Goal: Task Accomplishment & Management: Manage account settings

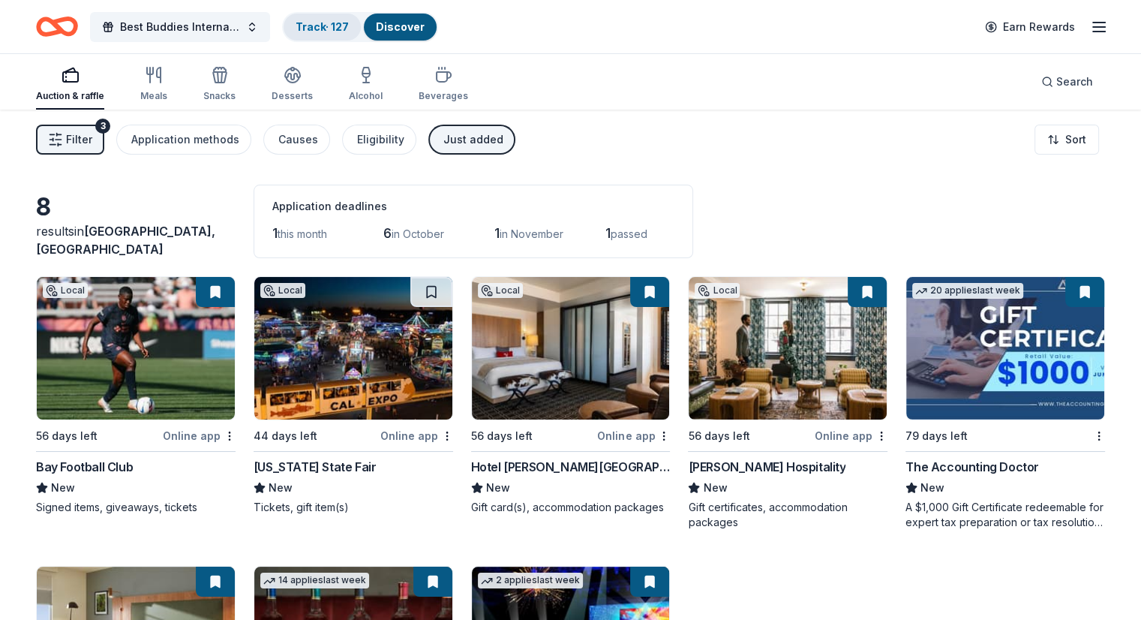
click at [327, 22] on link "Track · 127" at bounding box center [322, 26] width 53 height 13
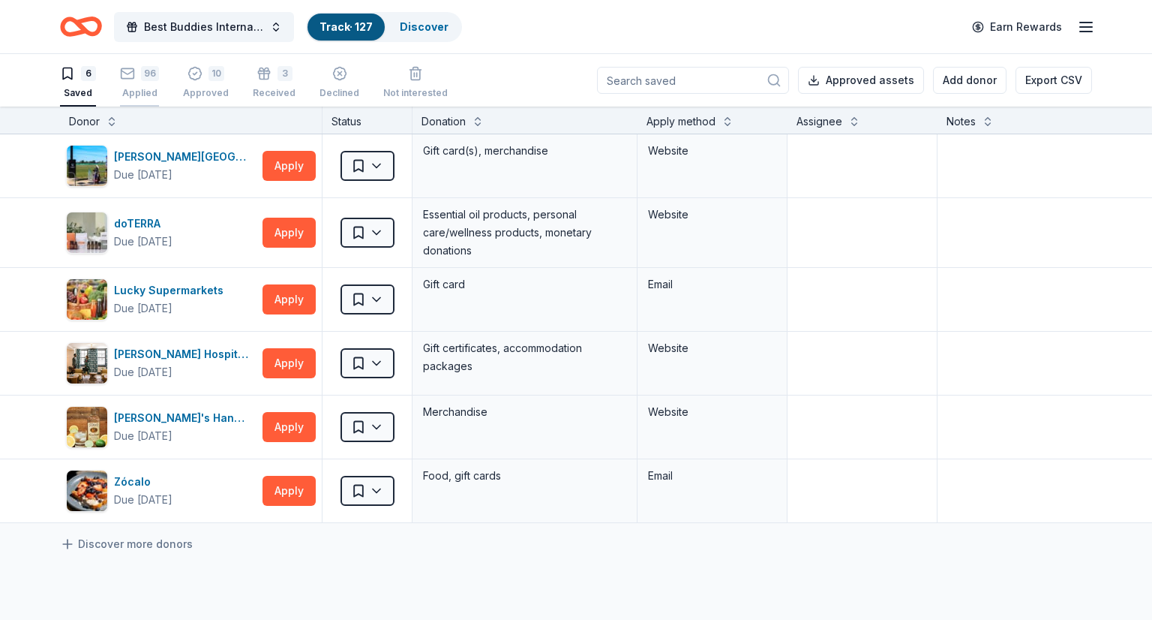
click at [131, 78] on rect "button" at bounding box center [128, 73] width 13 height 10
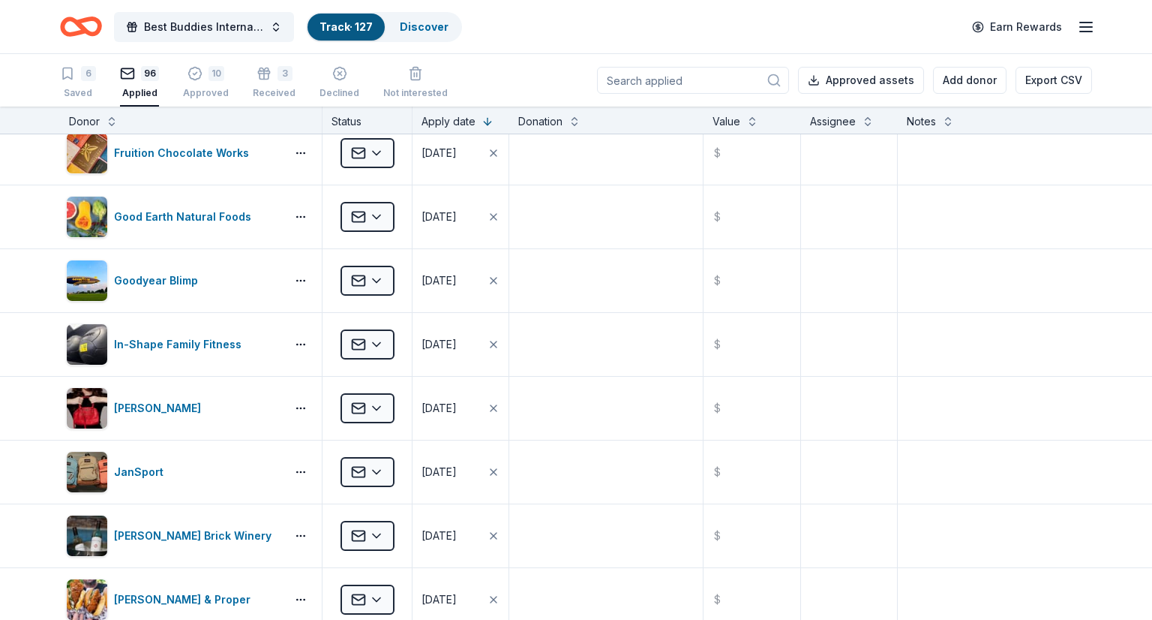
scroll to position [1998, 0]
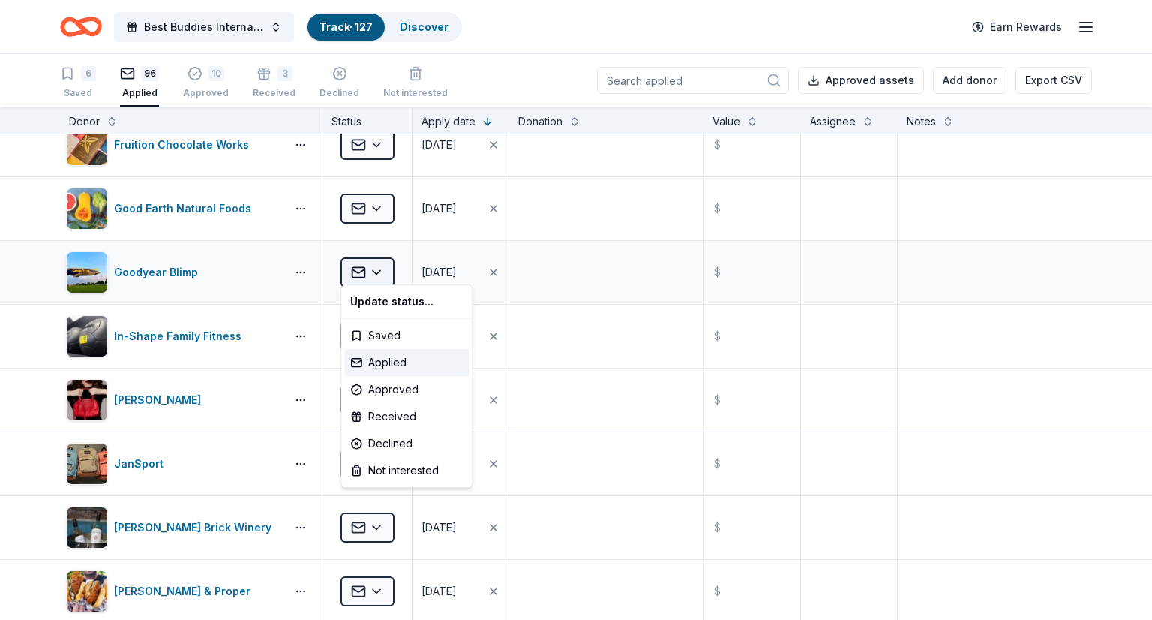
click at [381, 262] on html "Best Buddies International, [GEOGRAPHIC_DATA], Champion of the Year Gala Track …" at bounding box center [576, 310] width 1152 height 620
click at [383, 440] on div "Declined" at bounding box center [406, 443] width 125 height 27
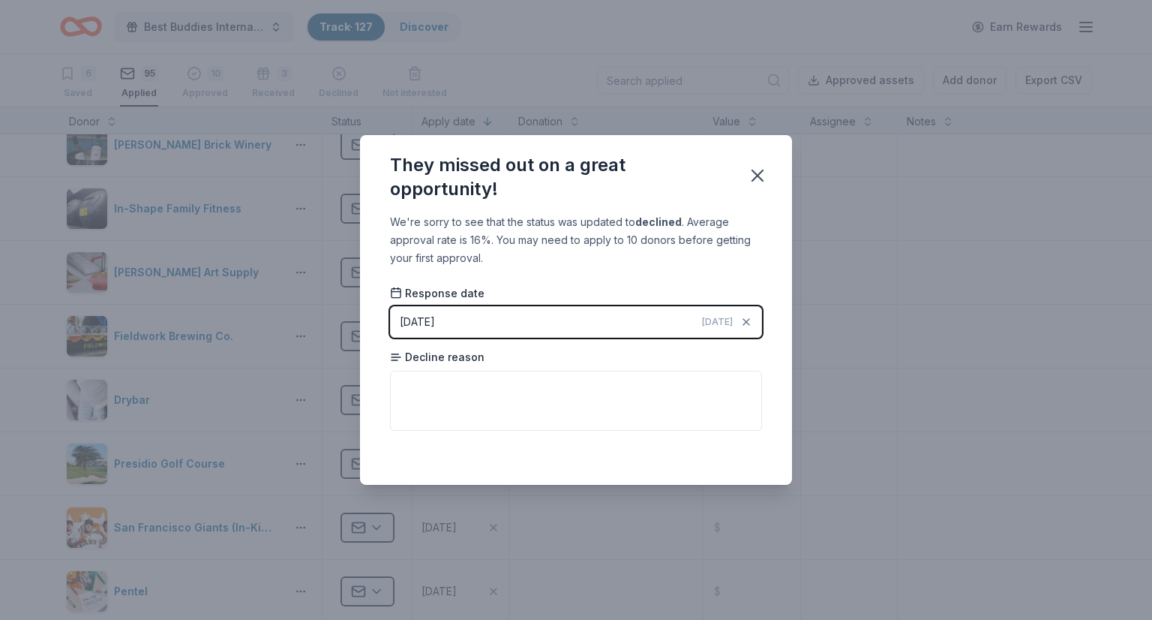
click at [607, 325] on button "[DATE] [DATE]" at bounding box center [576, 322] width 372 height 32
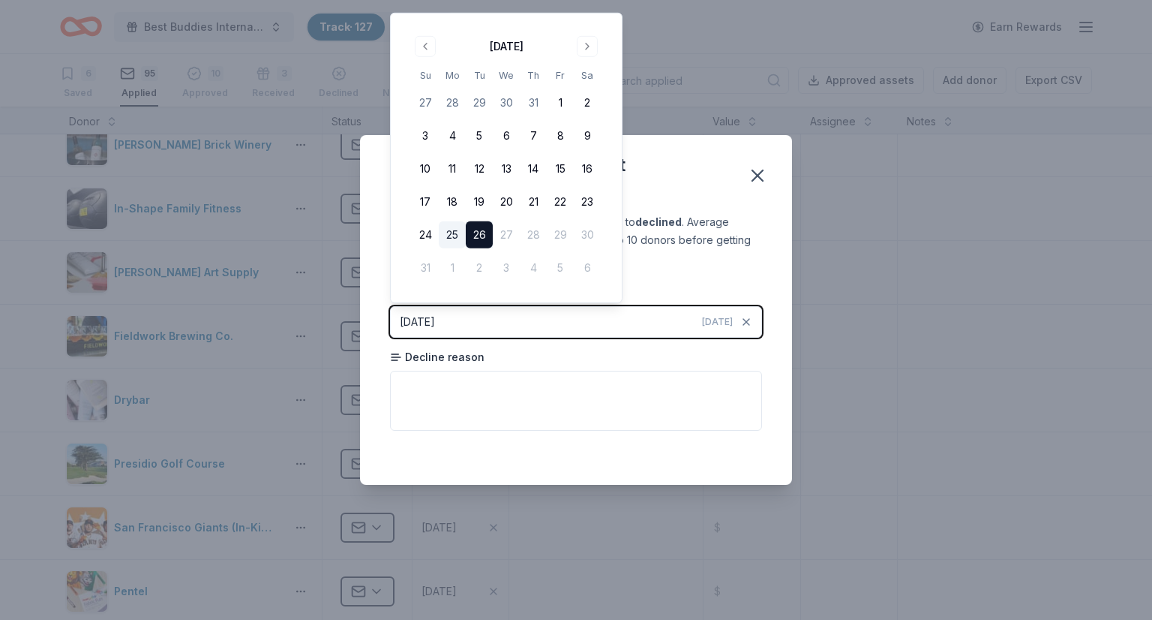
click at [445, 232] on button "25" at bounding box center [452, 234] width 27 height 27
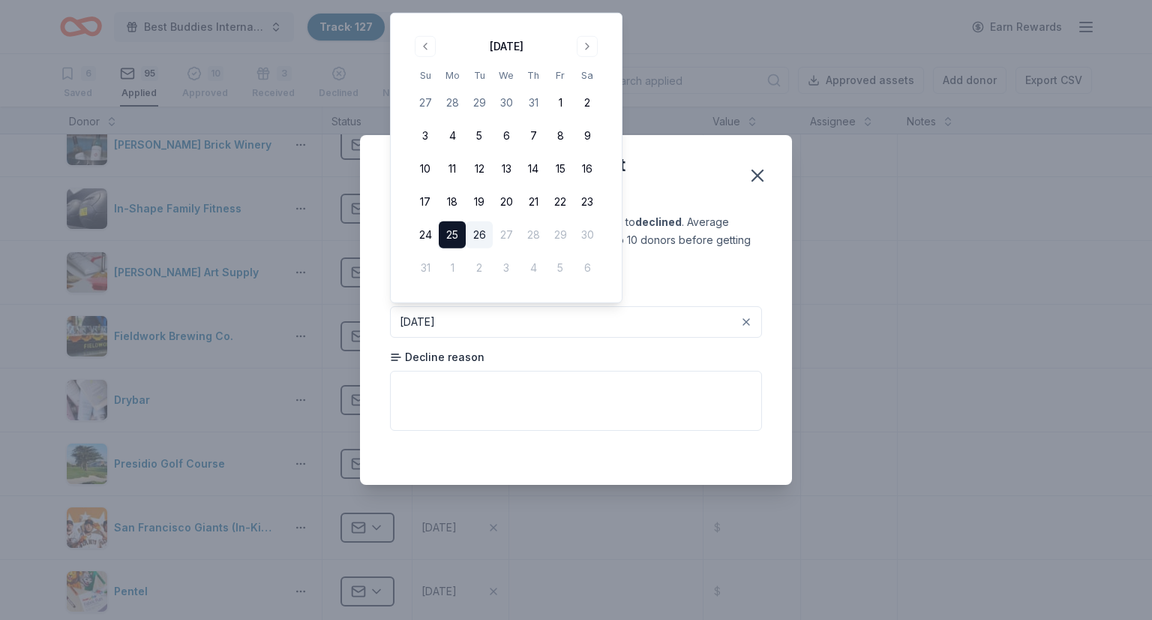
click at [447, 233] on button "25" at bounding box center [452, 234] width 27 height 27
click at [447, 230] on button "25" at bounding box center [452, 234] width 27 height 27
click at [758, 184] on icon "button" at bounding box center [757, 175] width 21 height 21
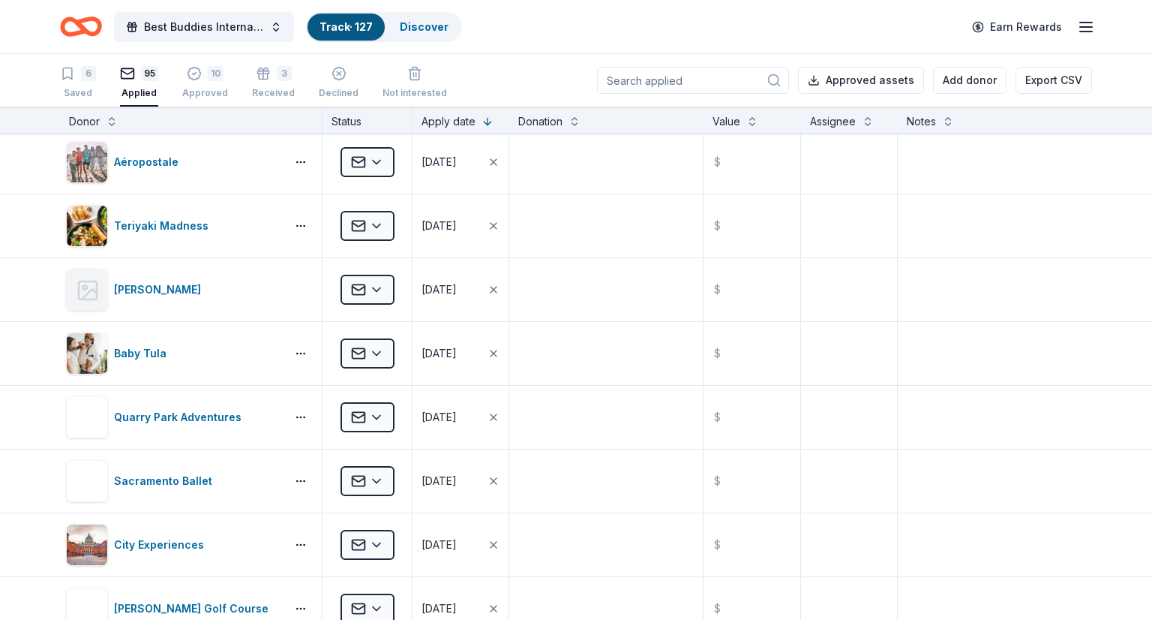
scroll to position [5056, 0]
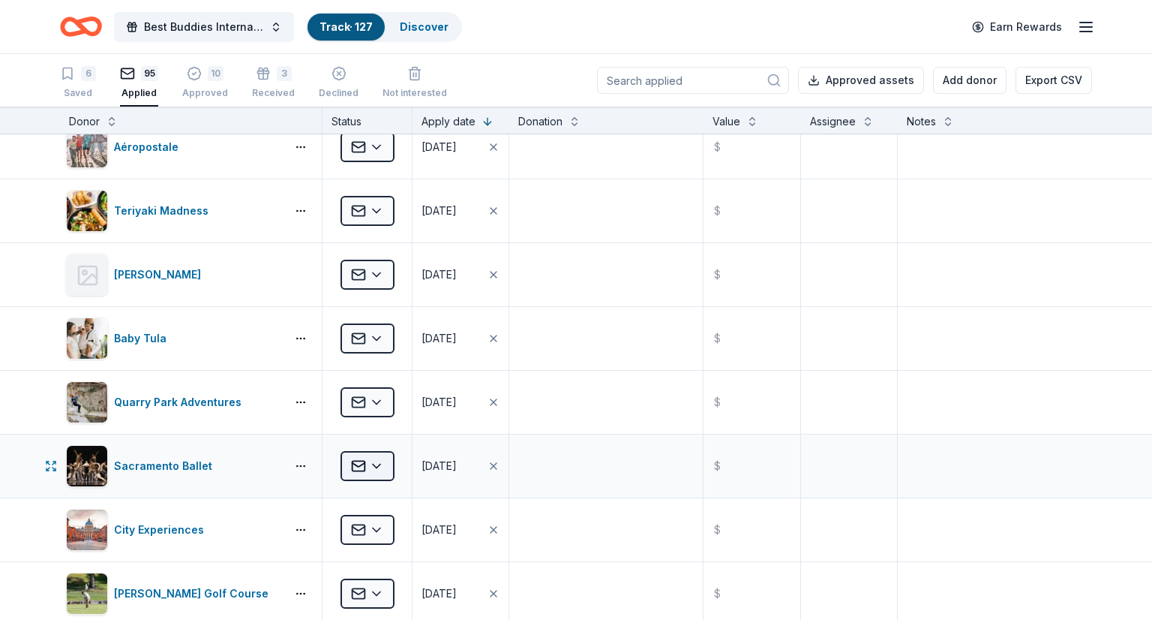
click at [377, 452] on html "Best Buddies International, [GEOGRAPHIC_DATA], Champion of the Year Gala Track …" at bounding box center [576, 310] width 1152 height 620
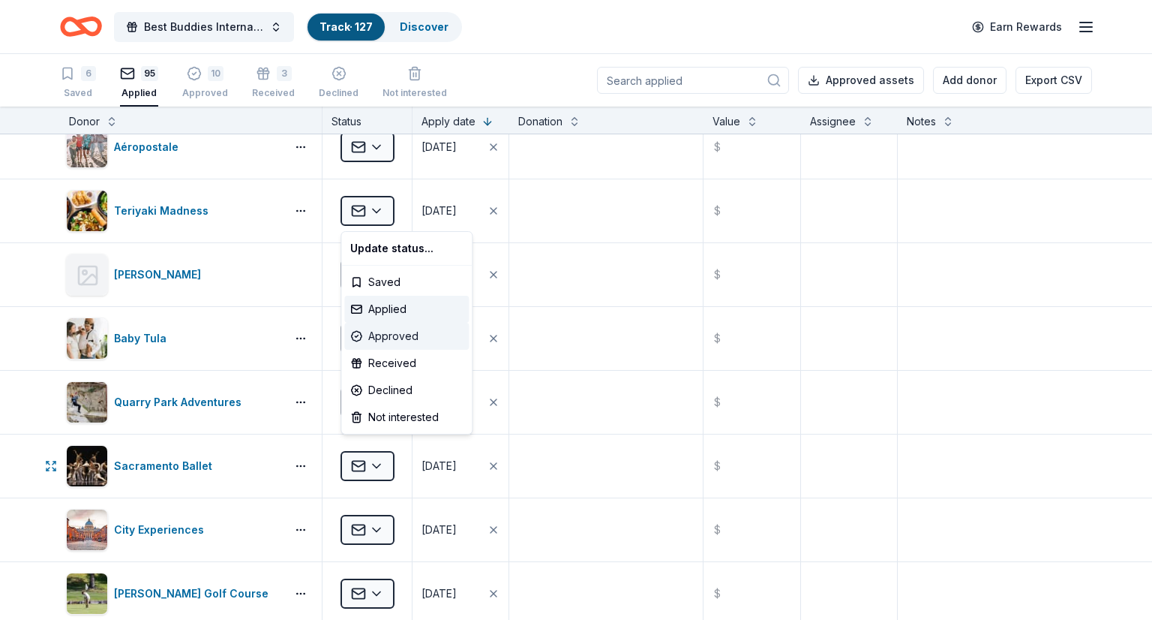
click at [404, 335] on div "Approved" at bounding box center [406, 336] width 125 height 27
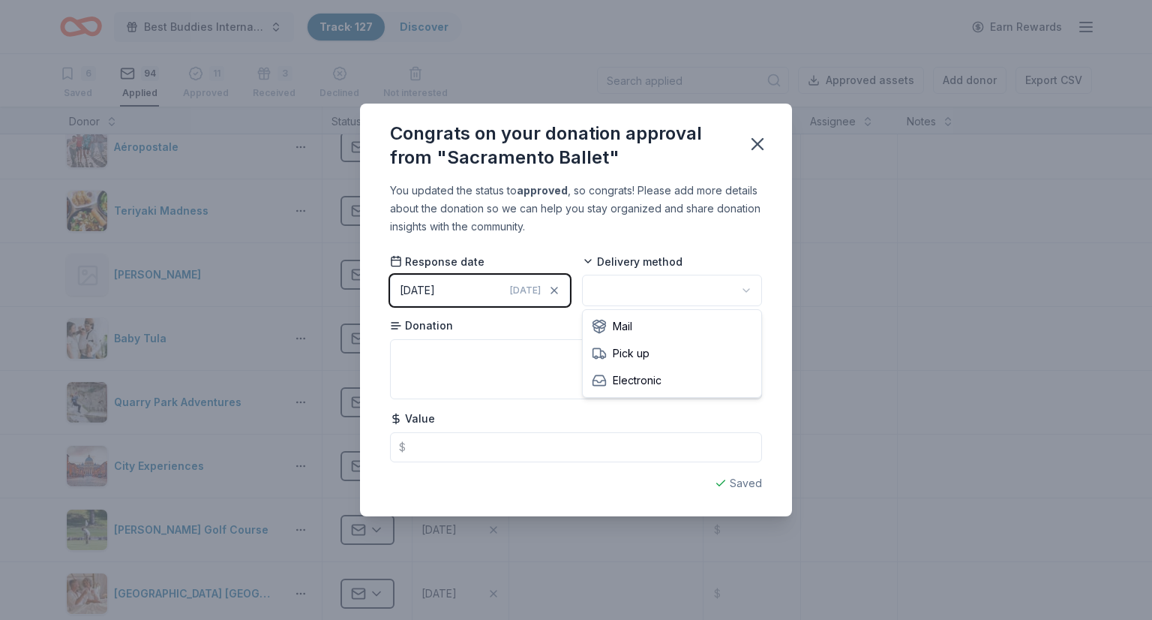
click at [658, 284] on html "Best Buddies International, [GEOGRAPHIC_DATA], Champion of the Year Gala Track …" at bounding box center [576, 310] width 1152 height 620
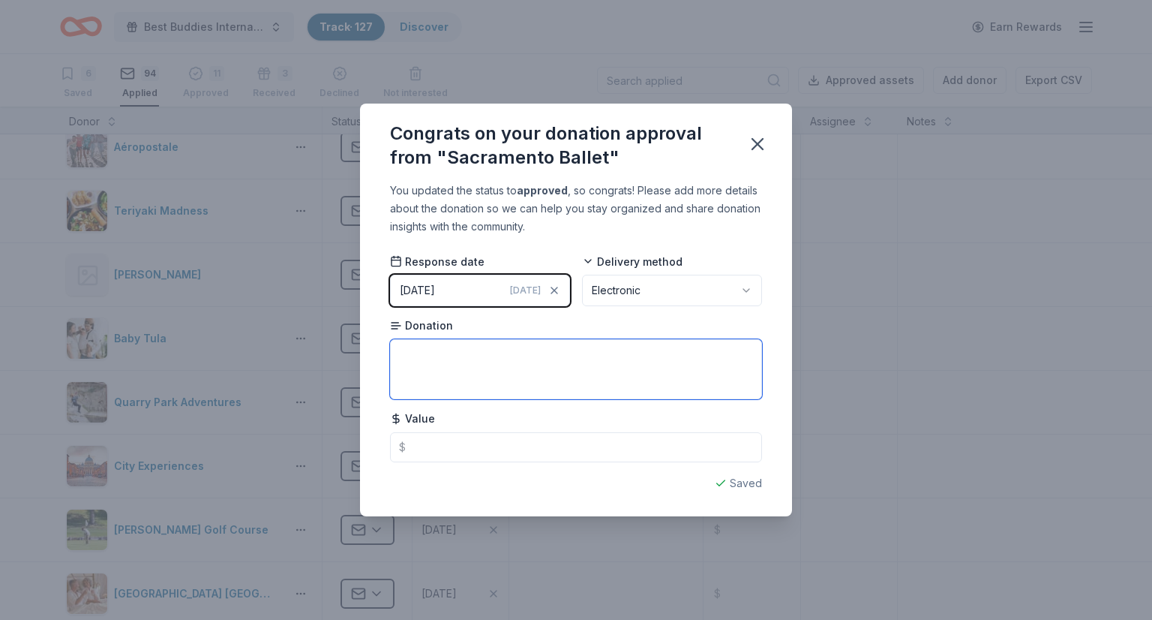
click at [547, 355] on textarea at bounding box center [576, 369] width 372 height 60
click at [483, 352] on textarea "4 tickets to ballet between December" at bounding box center [576, 369] width 372 height 60
click at [651, 351] on textarea "4 tickets to the Nutcracker between December" at bounding box center [576, 369] width 372 height 60
type textarea "4 tickets to the Nutcracker between [DATE]-[DATE]"
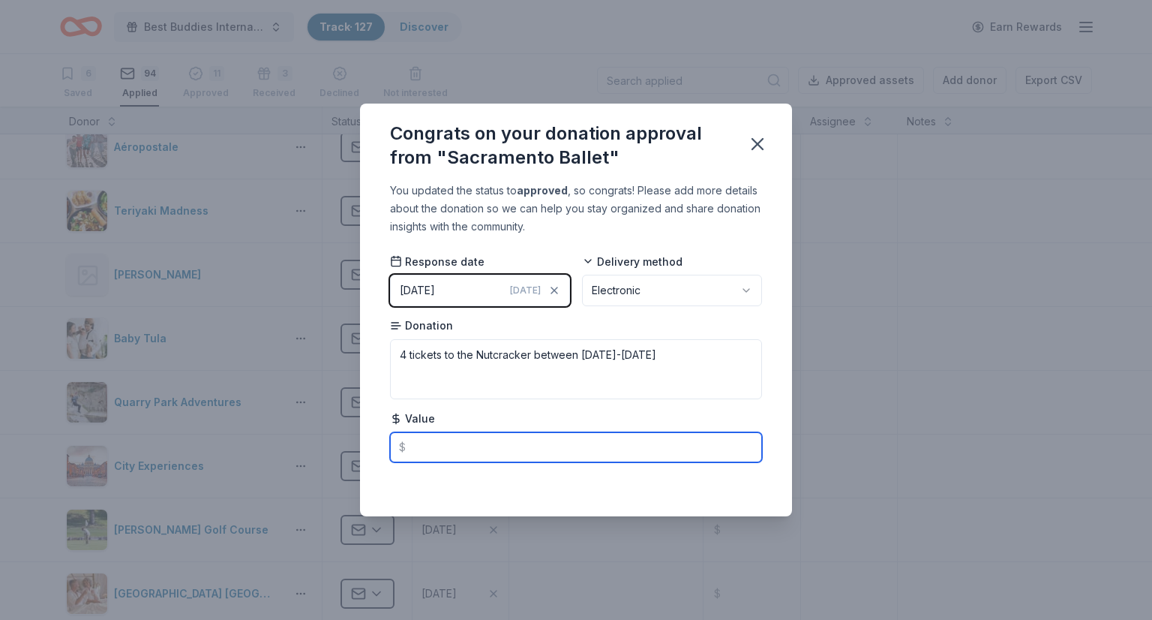
click at [451, 442] on input "text" at bounding box center [576, 447] width 372 height 30
click at [595, 453] on input "380.00" at bounding box center [576, 447] width 372 height 30
type input "380.00"
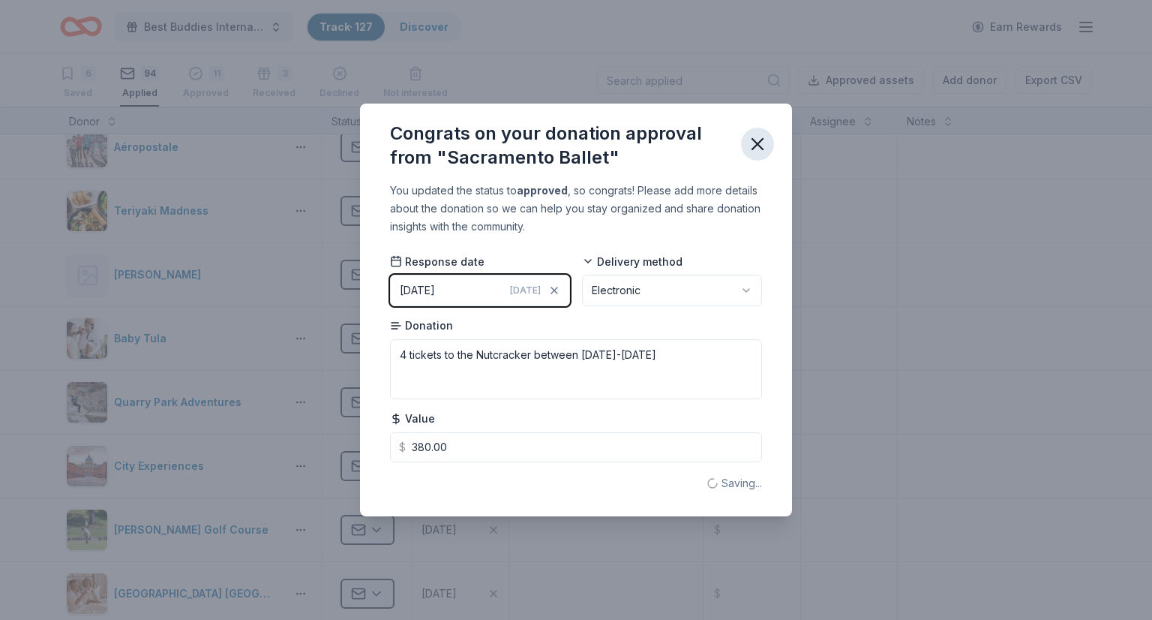
click at [756, 142] on icon "button" at bounding box center [757, 144] width 11 height 11
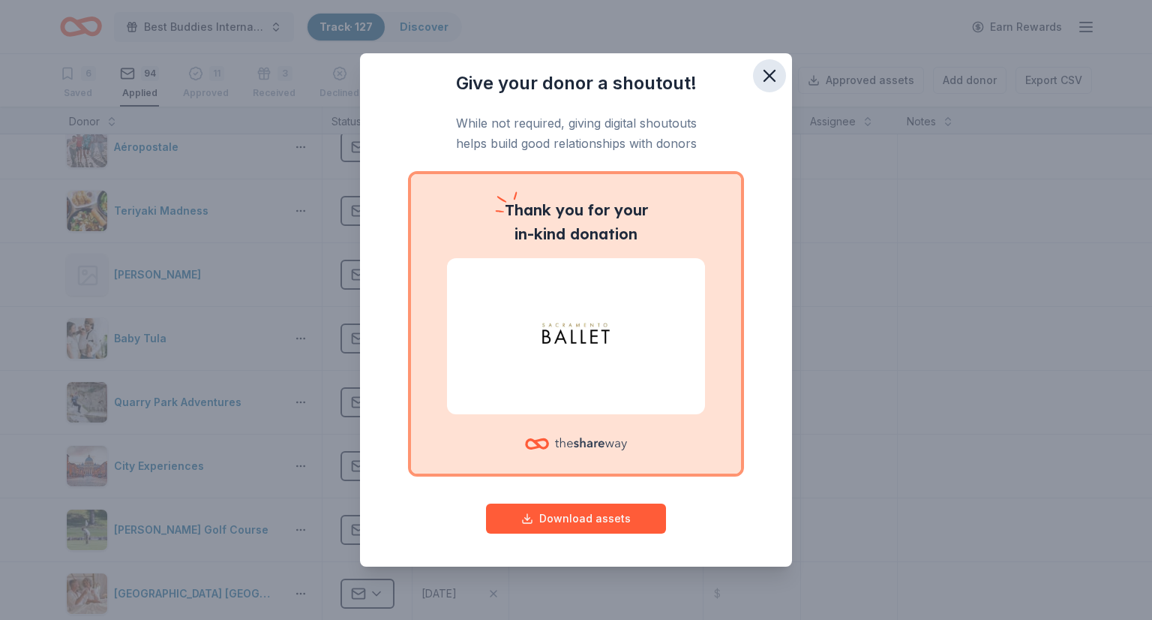
click at [764, 79] on icon "button" at bounding box center [769, 75] width 21 height 21
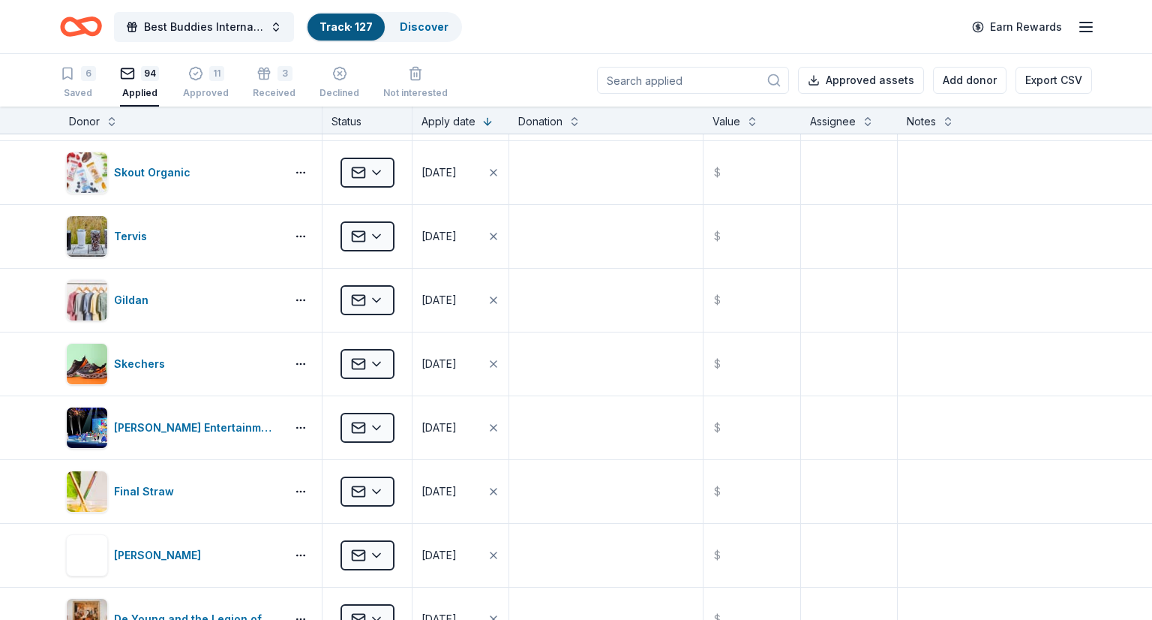
scroll to position [0, 0]
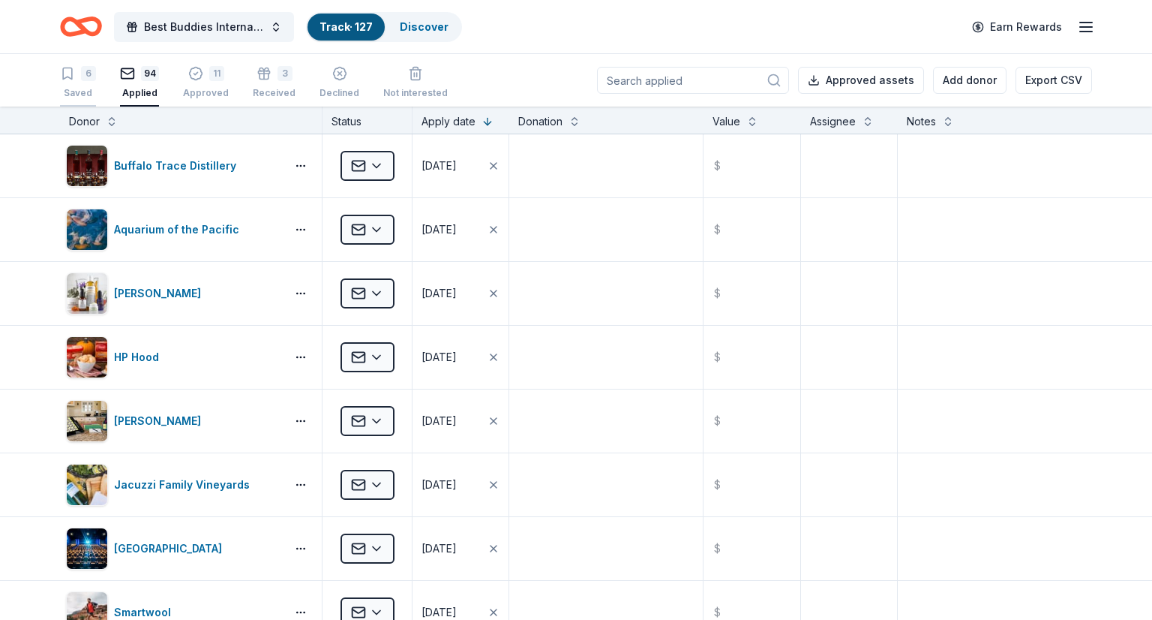
click at [67, 82] on div "6 Saved" at bounding box center [78, 82] width 36 height 33
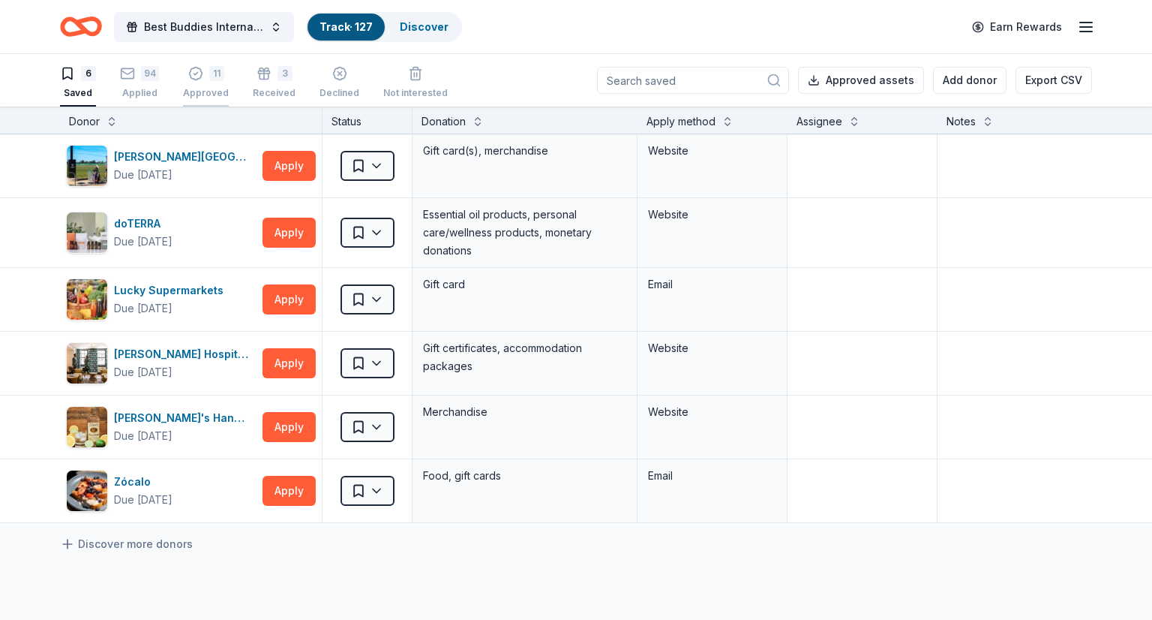
click at [200, 86] on div "11 Approved" at bounding box center [206, 74] width 46 height 33
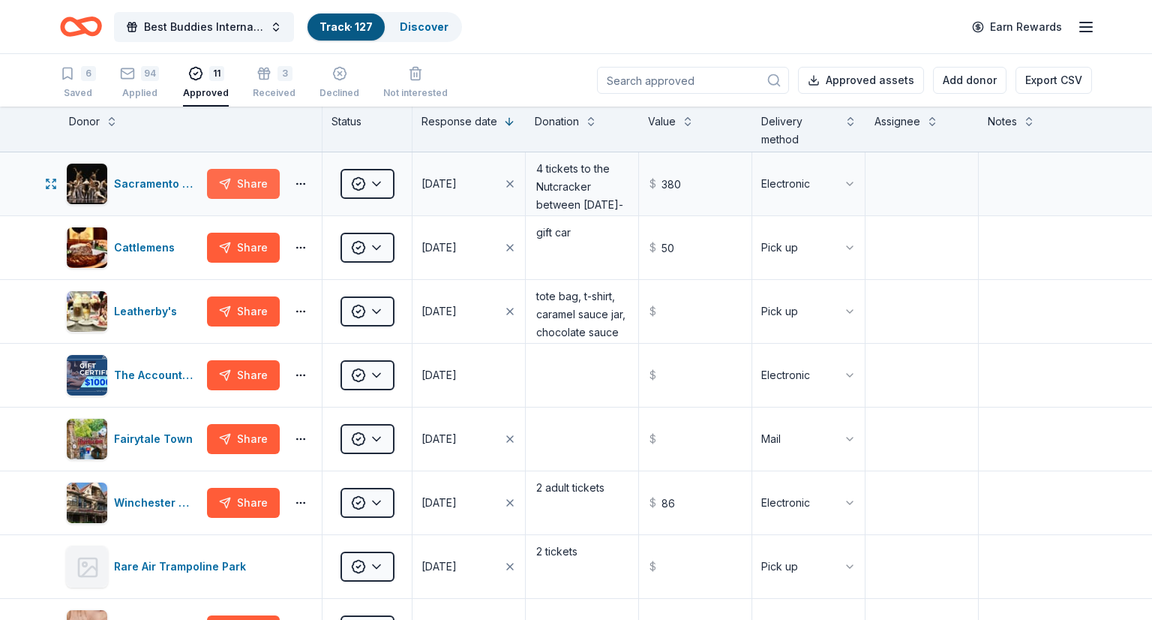
click at [256, 169] on button "Share" at bounding box center [243, 184] width 73 height 30
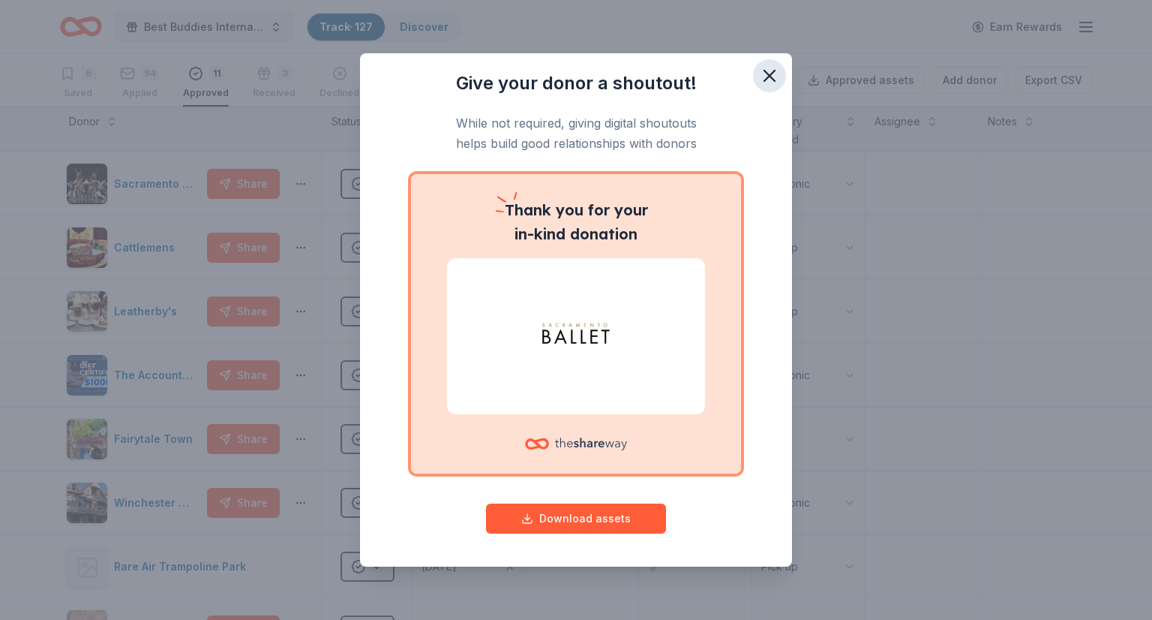
click at [773, 77] on icon "button" at bounding box center [769, 75] width 21 height 21
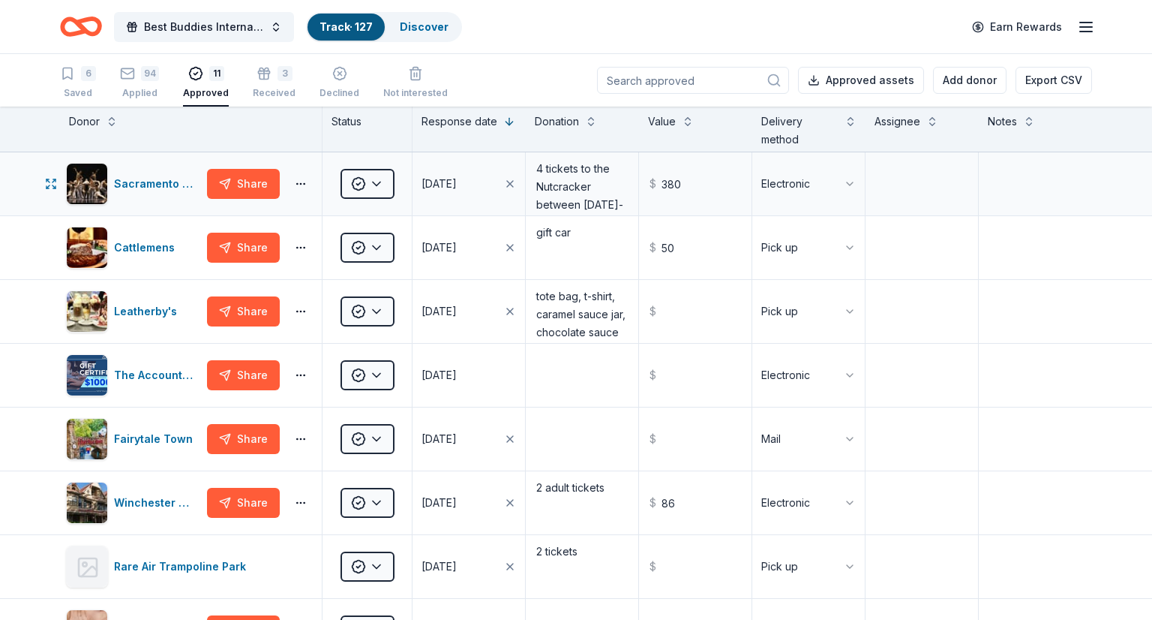
click at [300, 191] on div "Share" at bounding box center [261, 184] width 109 height 30
click at [294, 184] on html "Best Buddies International, [GEOGRAPHIC_DATA], Champion of the Year Gala Track …" at bounding box center [576, 310] width 1152 height 620
click at [220, 210] on div "Review donor" at bounding box center [243, 215] width 132 height 27
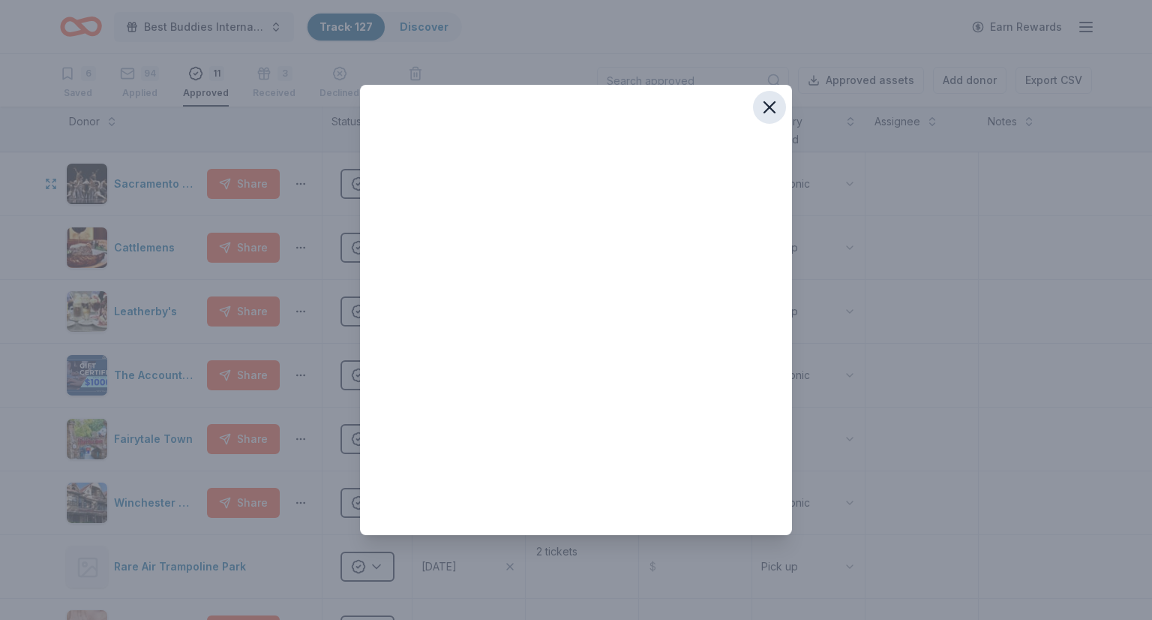
click at [766, 110] on icon "button" at bounding box center [769, 107] width 11 height 11
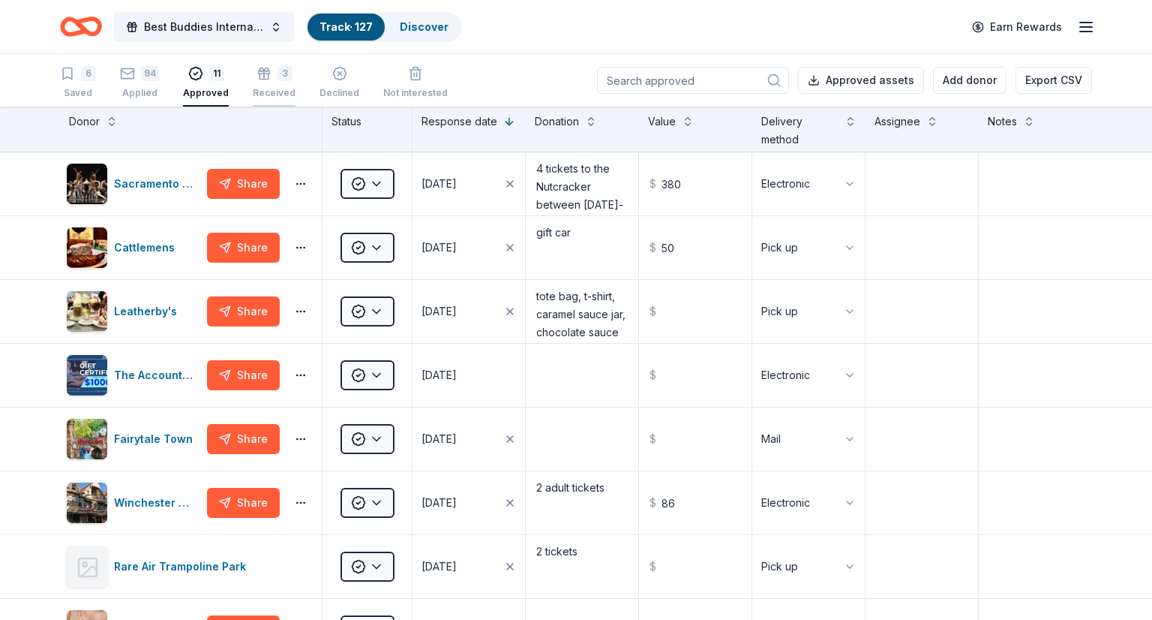
click at [269, 83] on div "3 Received" at bounding box center [274, 82] width 43 height 33
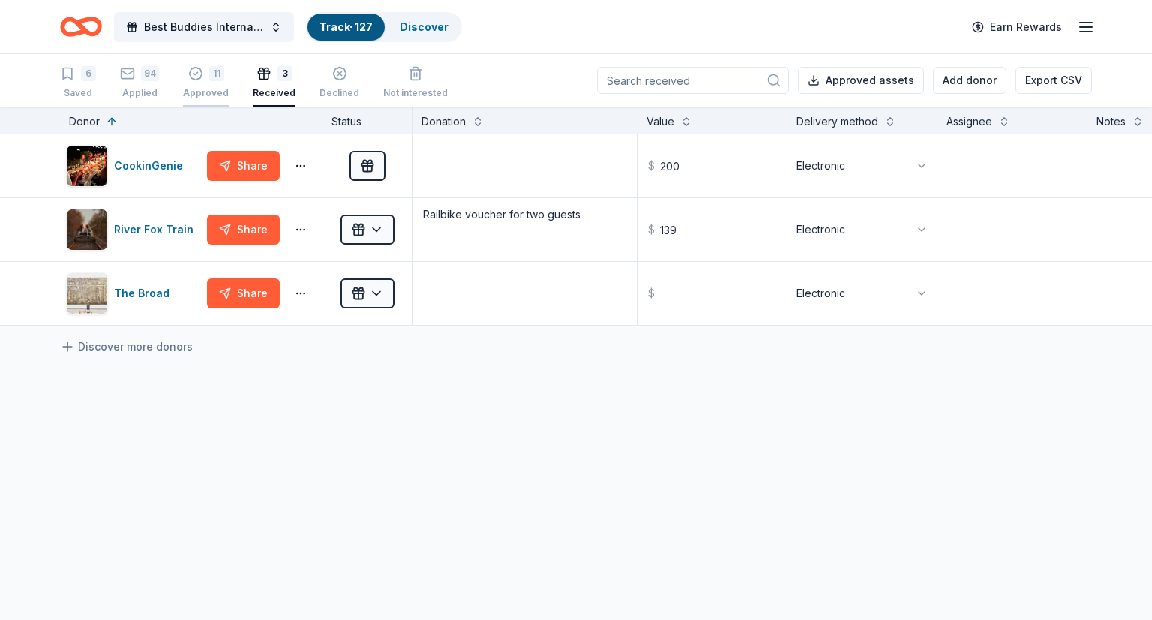
click at [195, 73] on icon "button" at bounding box center [195, 65] width 15 height 15
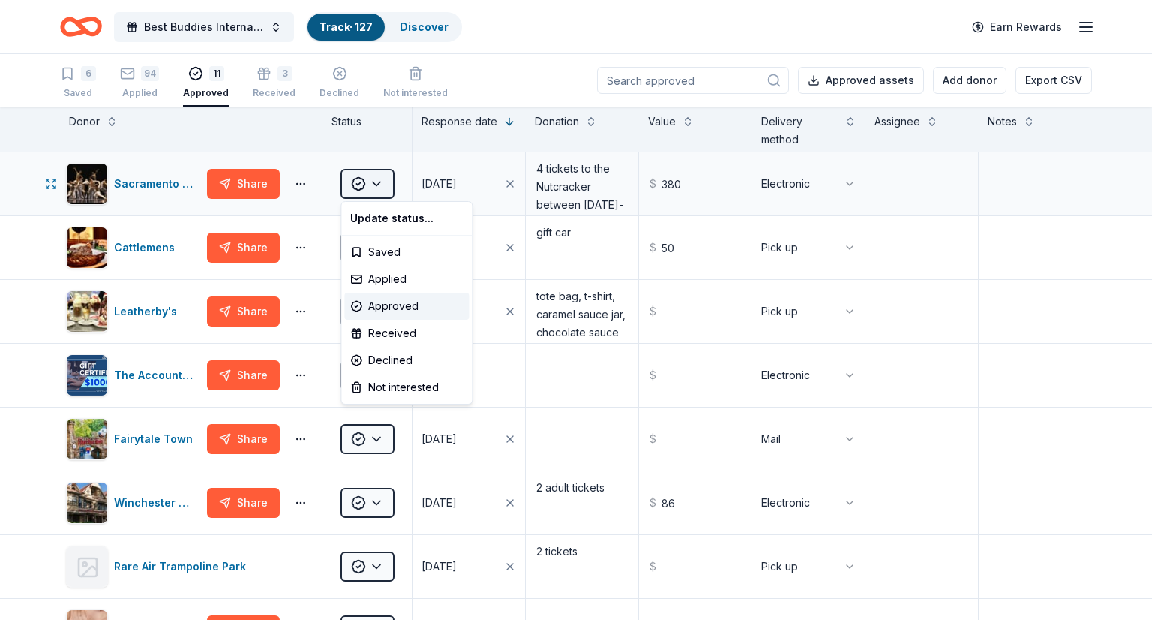
click at [384, 179] on html "Best Buddies International, [GEOGRAPHIC_DATA], Champion of the Year Gala Track …" at bounding box center [576, 310] width 1152 height 620
click at [386, 332] on div "Received" at bounding box center [406, 333] width 125 height 27
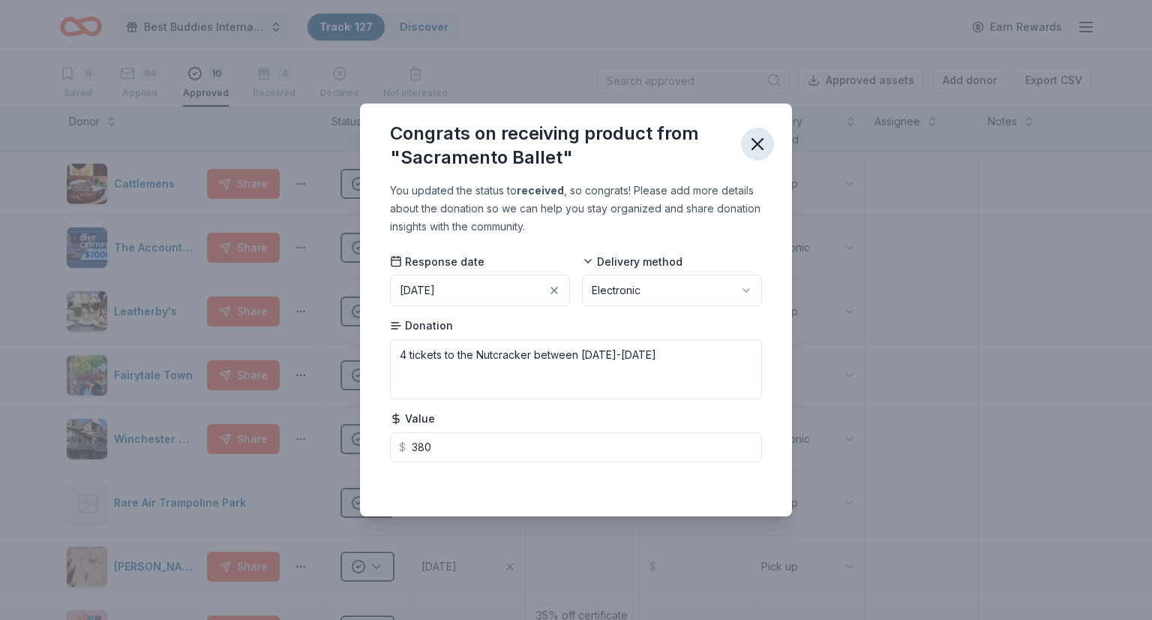
click at [745, 150] on button "button" at bounding box center [757, 144] width 33 height 33
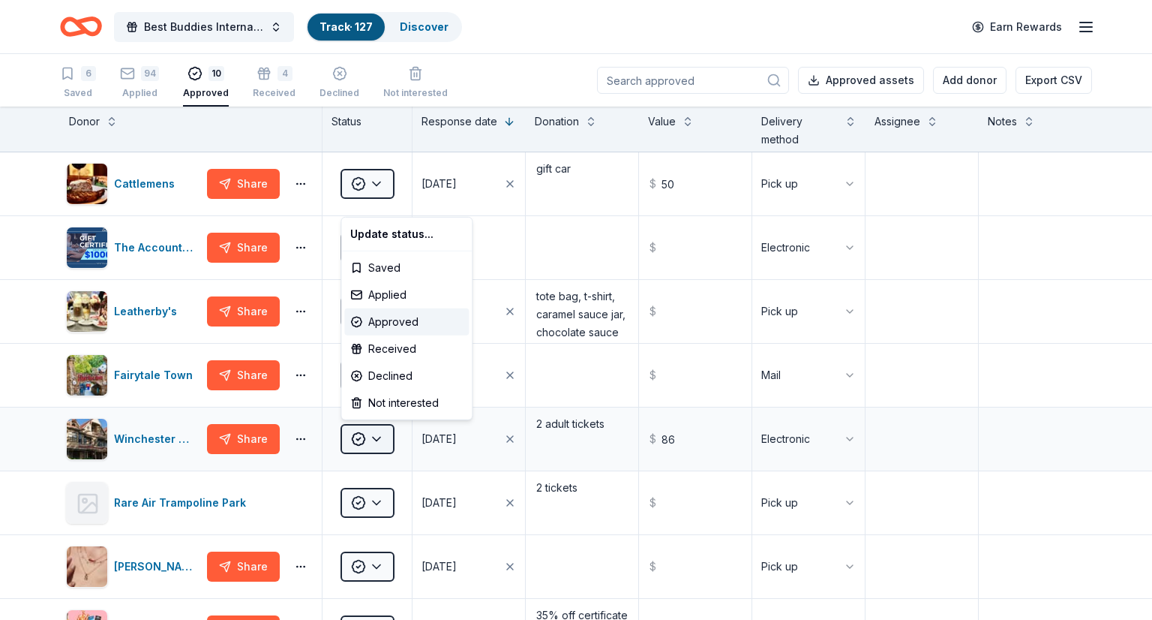
click at [381, 439] on html "Best Buddies International, [GEOGRAPHIC_DATA], Champion of the Year Gala Track …" at bounding box center [576, 310] width 1152 height 620
click at [390, 340] on div "Received" at bounding box center [406, 348] width 125 height 27
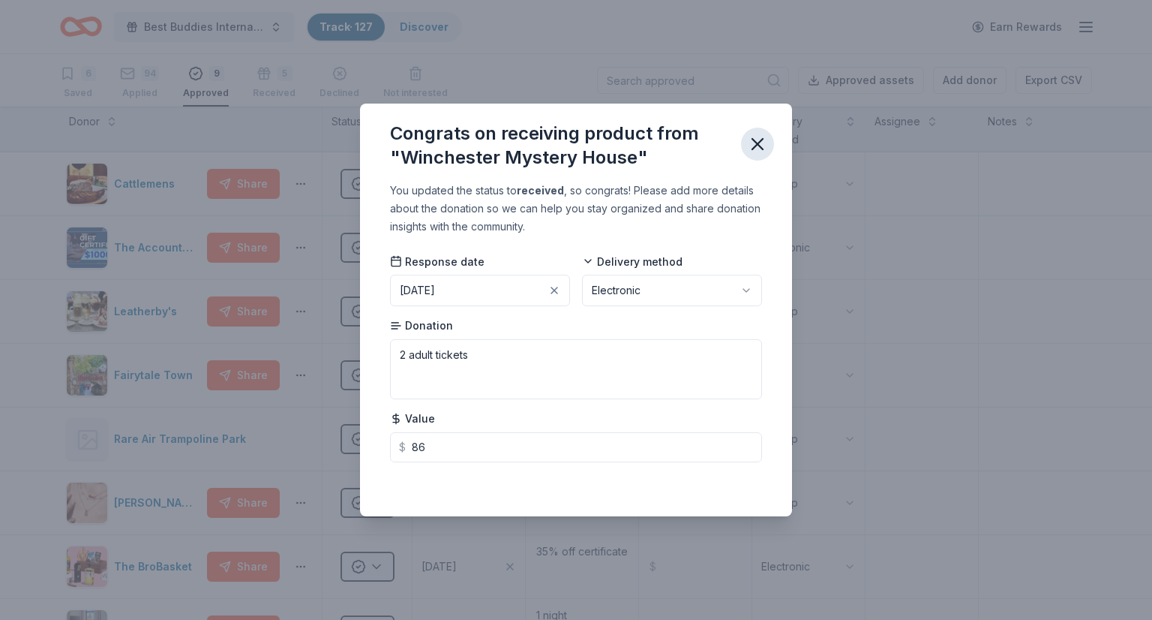
click at [751, 154] on icon "button" at bounding box center [757, 144] width 21 height 21
